Goal: Transaction & Acquisition: Purchase product/service

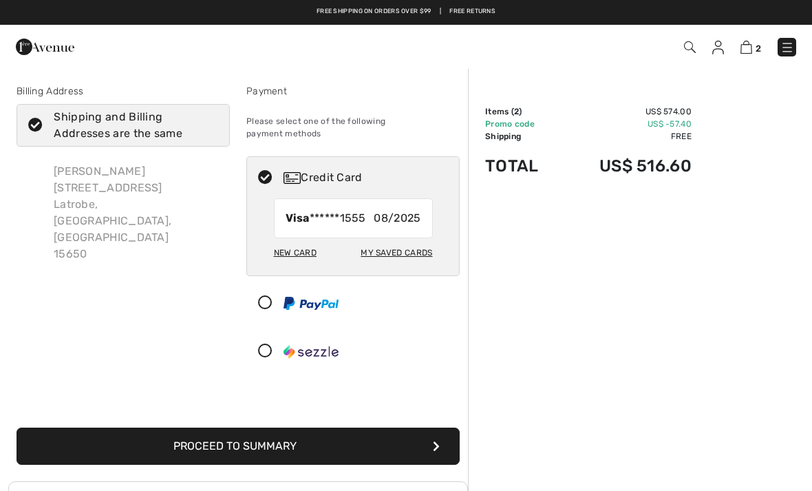
click at [54, 52] on img at bounding box center [45, 47] width 58 height 28
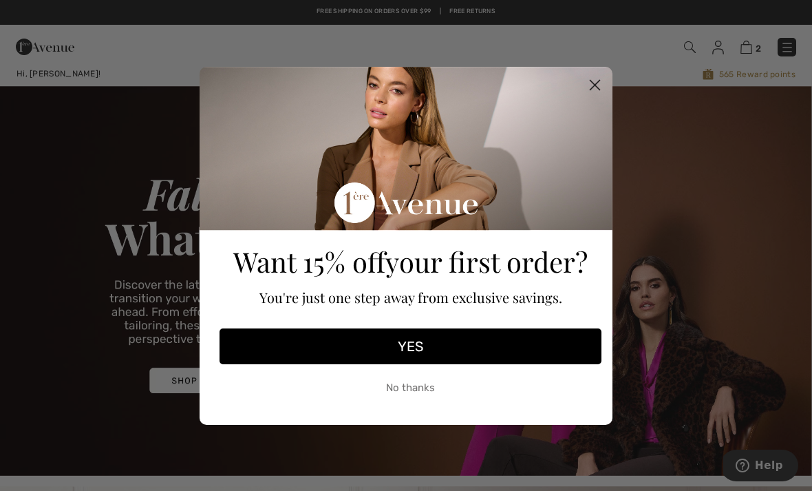
click at [594, 86] on circle "Close dialog" at bounding box center [594, 84] width 23 height 23
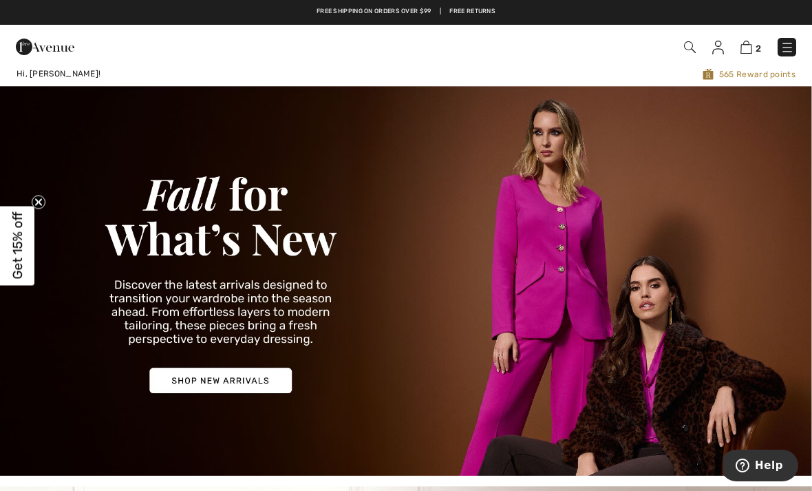
click at [746, 46] on img at bounding box center [746, 47] width 12 height 13
click at [751, 50] on img at bounding box center [746, 47] width 12 height 13
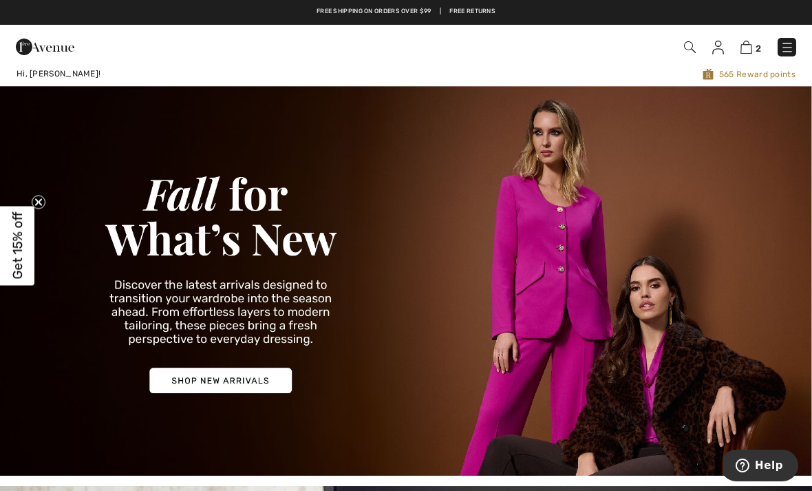
click at [746, 50] on img at bounding box center [746, 47] width 12 height 13
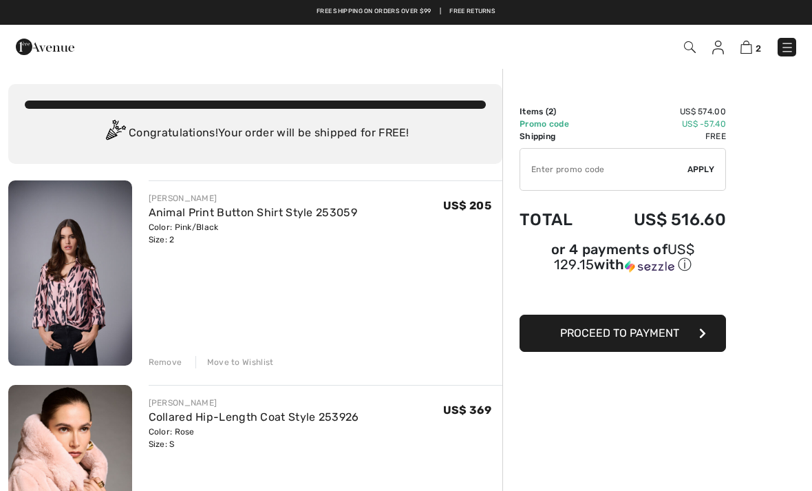
click at [603, 338] on span "Proceed to Payment" at bounding box center [619, 332] width 119 height 13
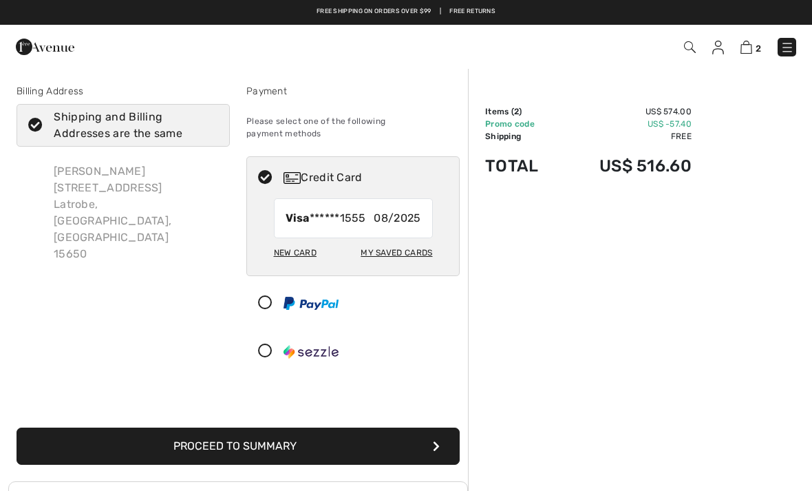
click at [743, 50] on img at bounding box center [746, 47] width 12 height 13
